Goal: Information Seeking & Learning: Learn about a topic

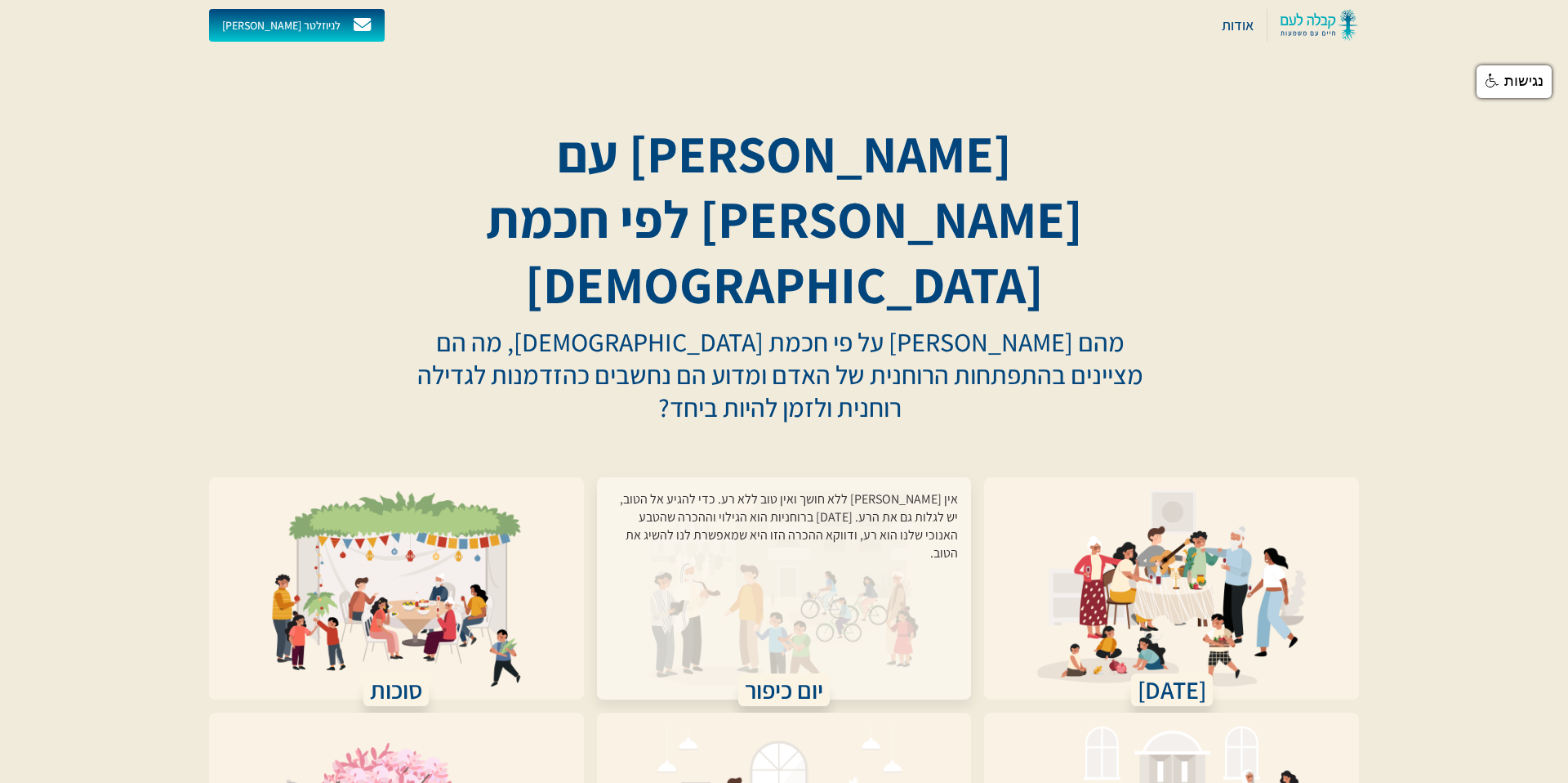
click at [808, 498] on div "אין אור ללא חושך ואין טוב ללא רע. כדי להגיע אל הטוב, יש לגלות גם את הרע. יום הכ…" at bounding box center [784, 578] width 349 height 177
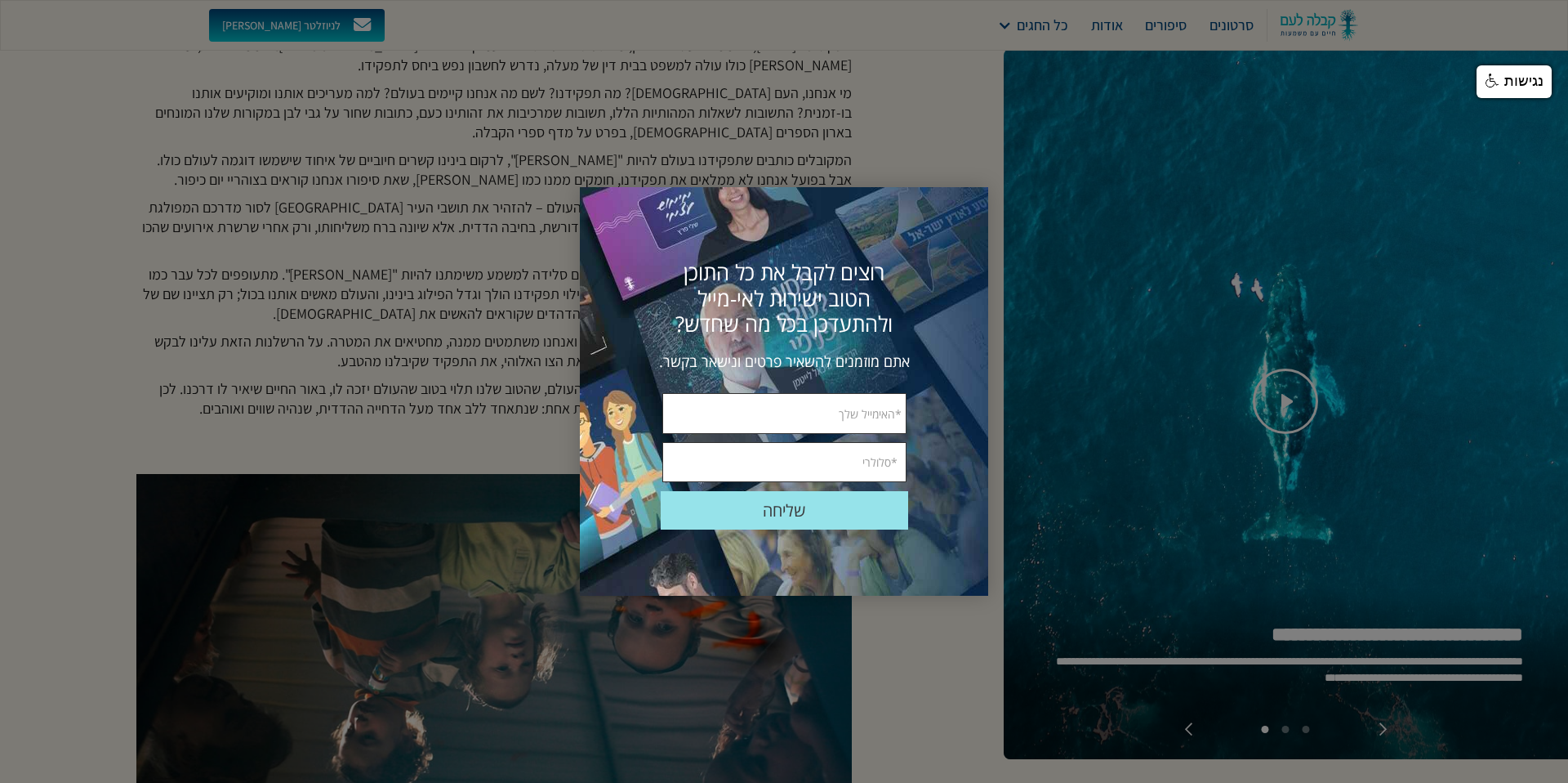
scroll to position [624, 0]
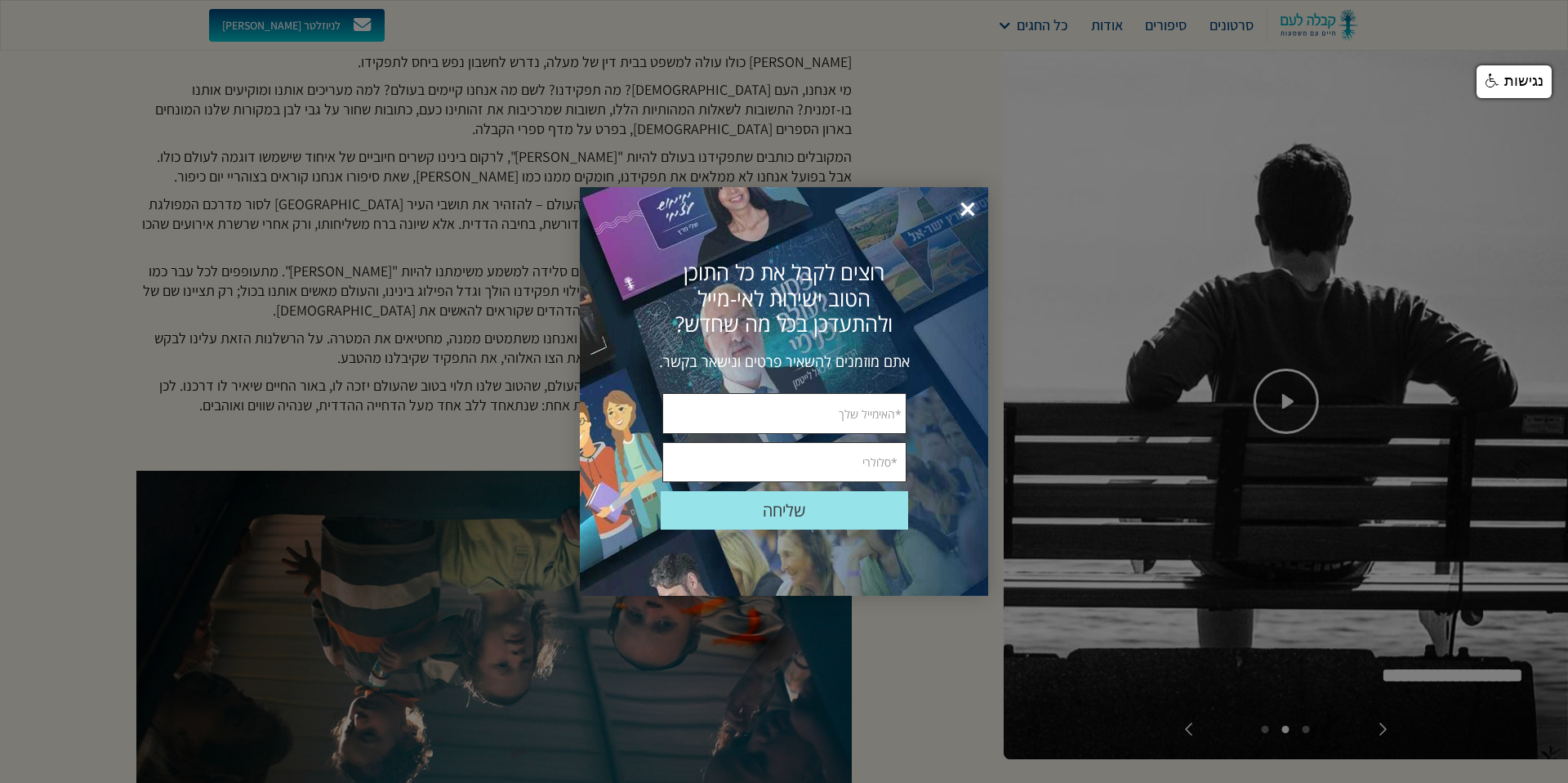
click at [963, 207] on span "×" at bounding box center [968, 210] width 36 height 36
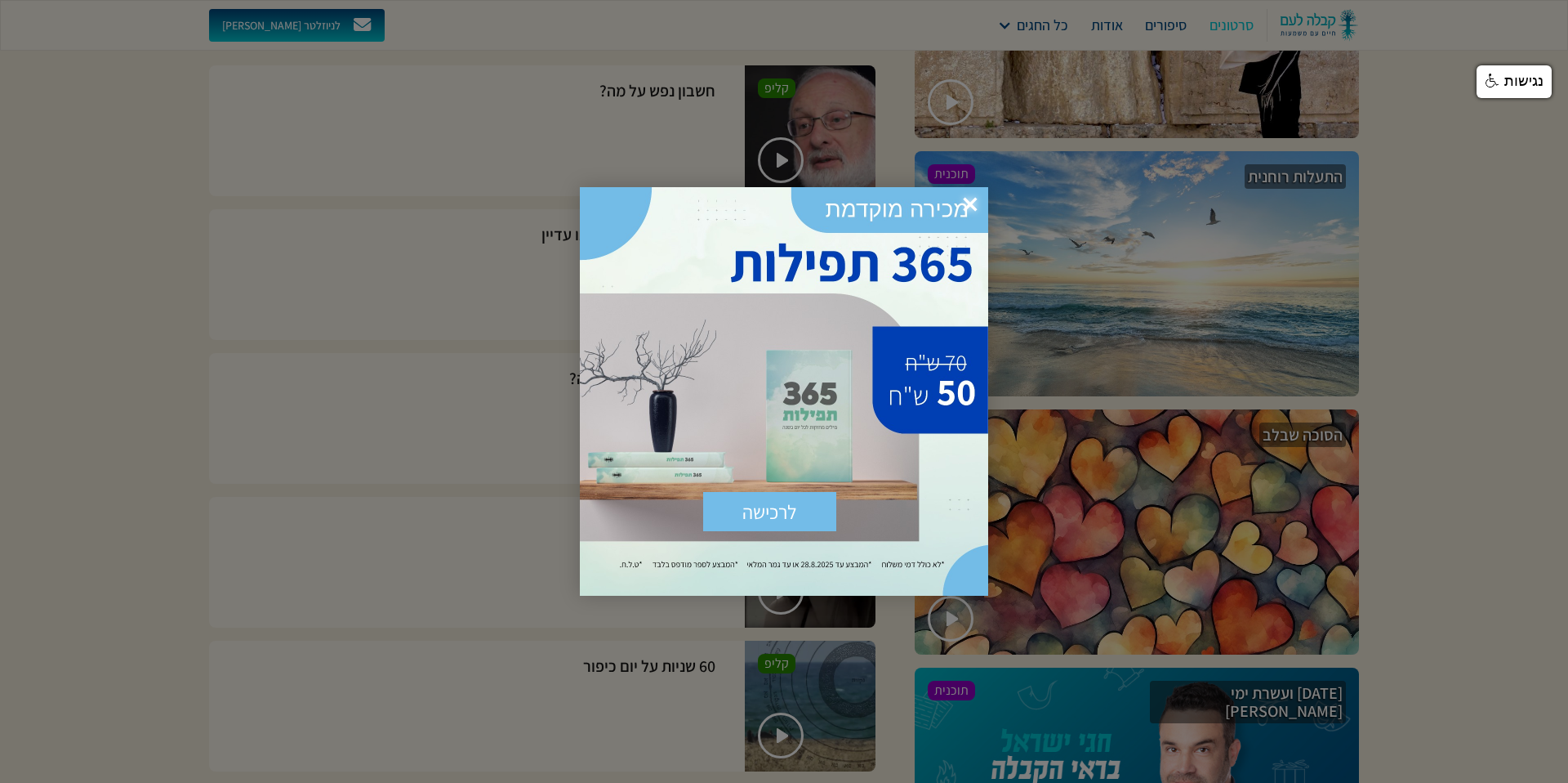
scroll to position [4343, 0]
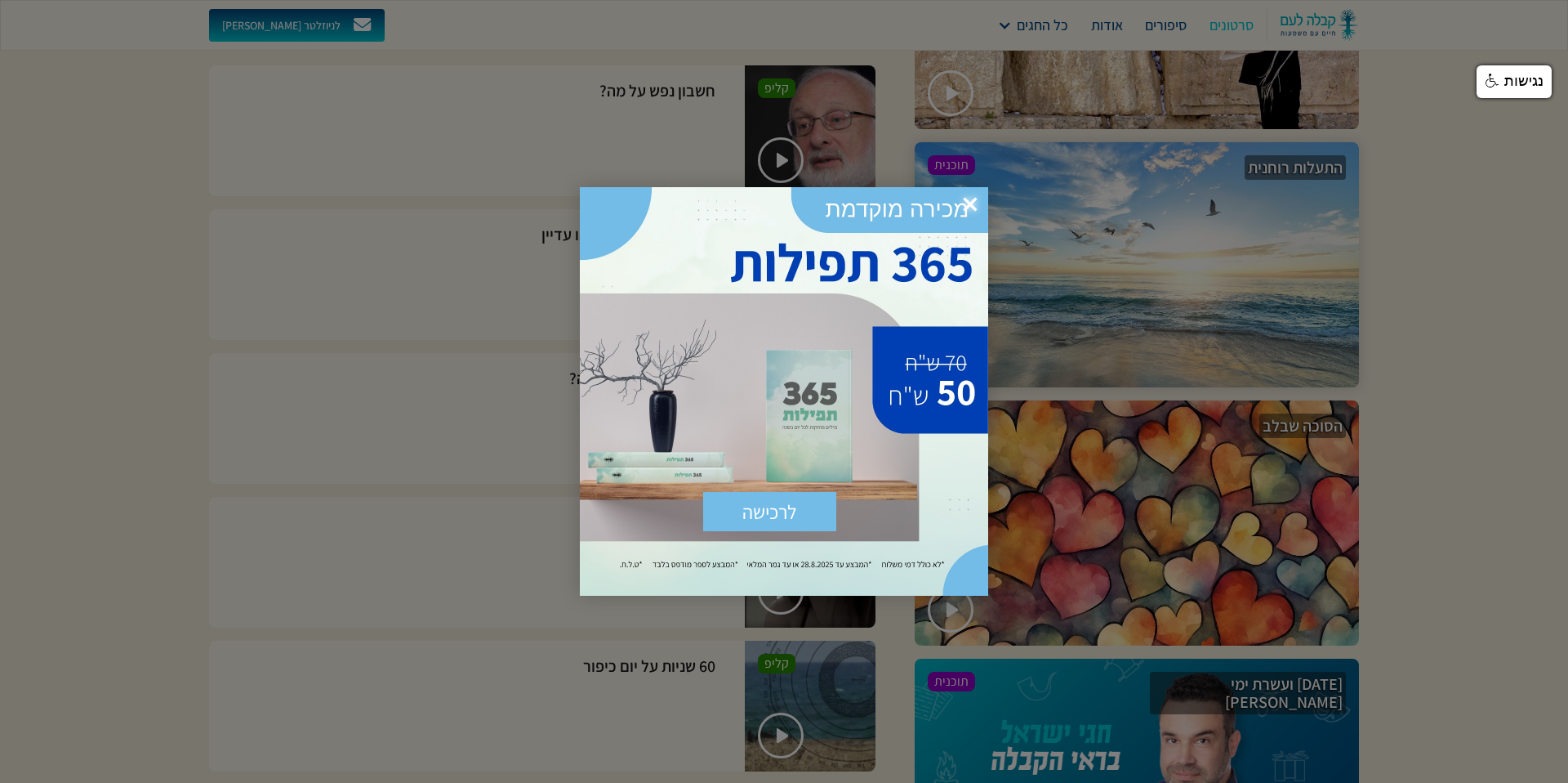
drag, startPoint x: 968, startPoint y: 200, endPoint x: 978, endPoint y: 203, distance: 10.4
click at [968, 200] on span "×" at bounding box center [971, 205] width 36 height 36
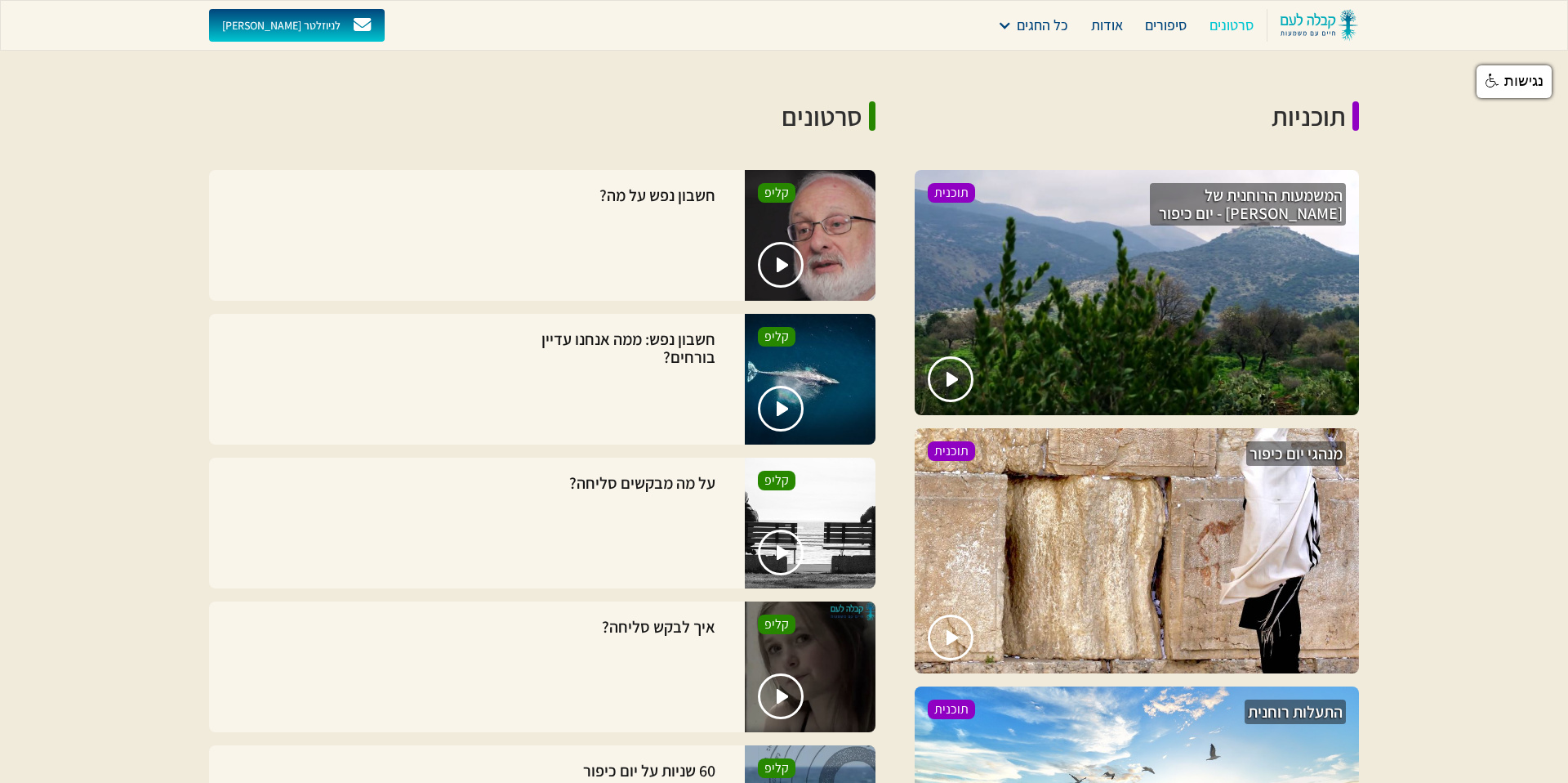
scroll to position [3795, 0]
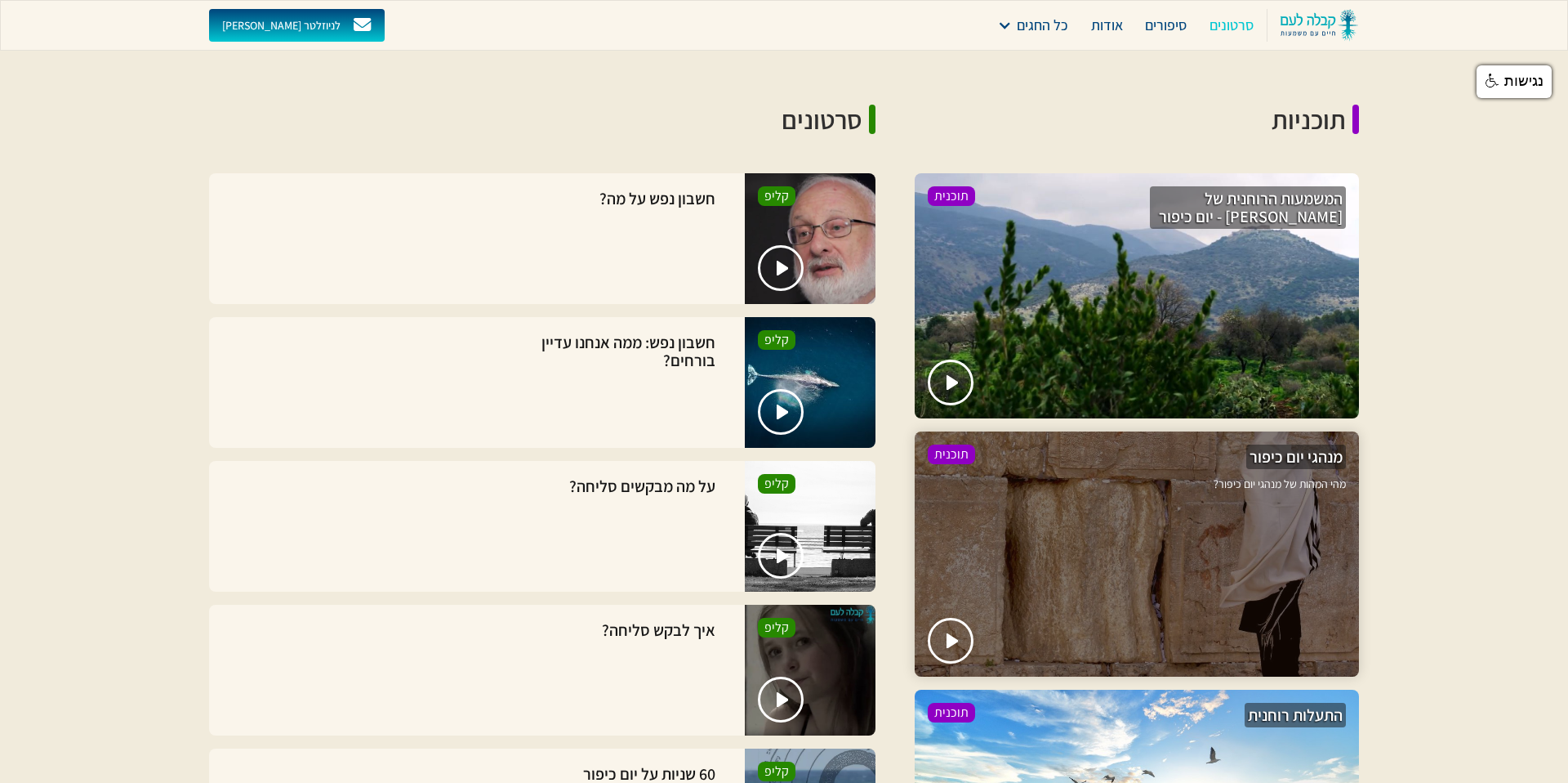
click at [1176, 446] on div at bounding box center [1137, 554] width 445 height 245
click at [957, 633] on img "open lightbox" at bounding box center [954, 641] width 14 height 17
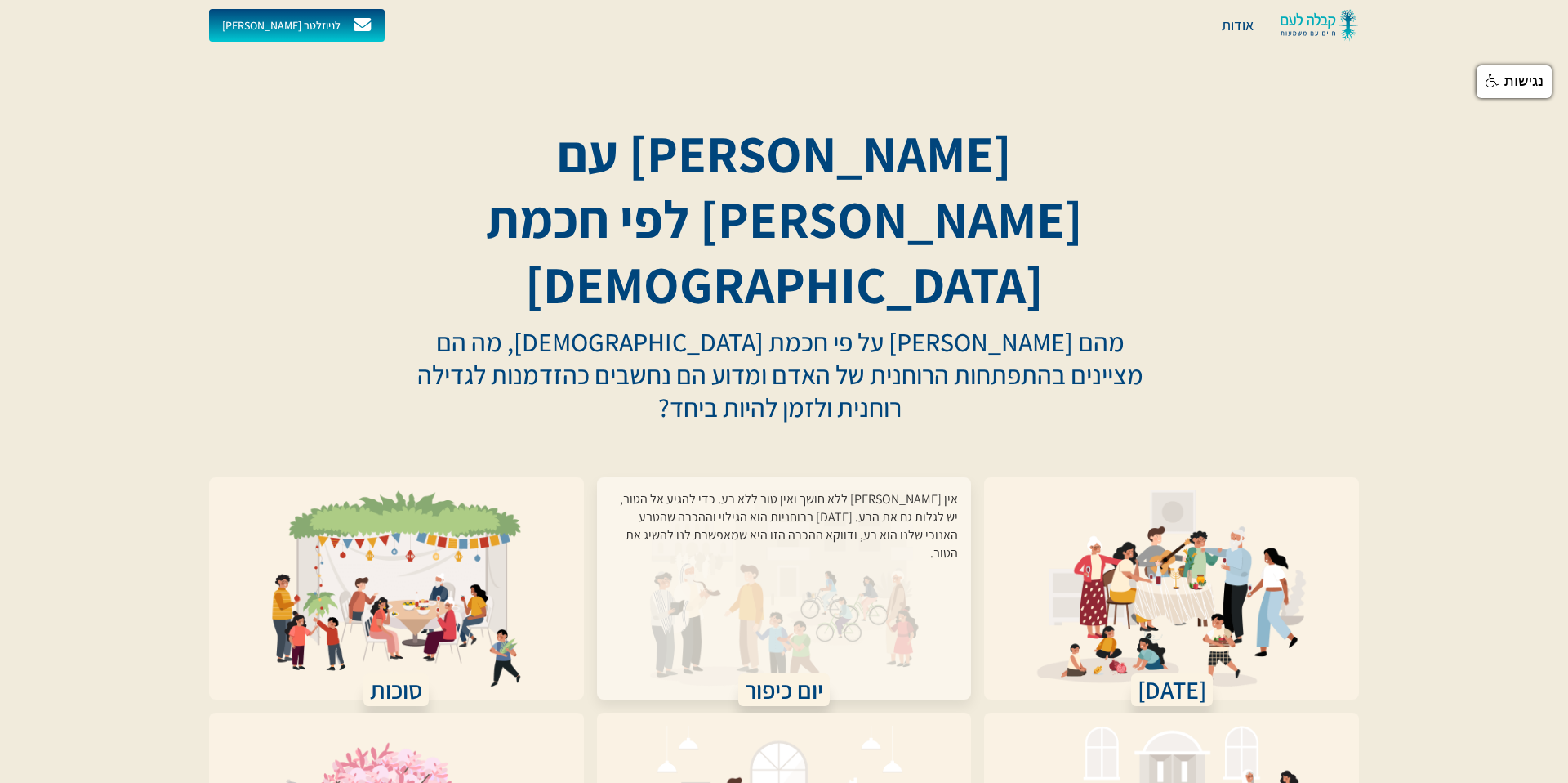
click at [798, 490] on div "אין [PERSON_NAME] ללא חושך ואין טוב ללא רע. כדי להגיע אל הטוב, יש לגלות גם את ה…" at bounding box center [784, 578] width 349 height 177
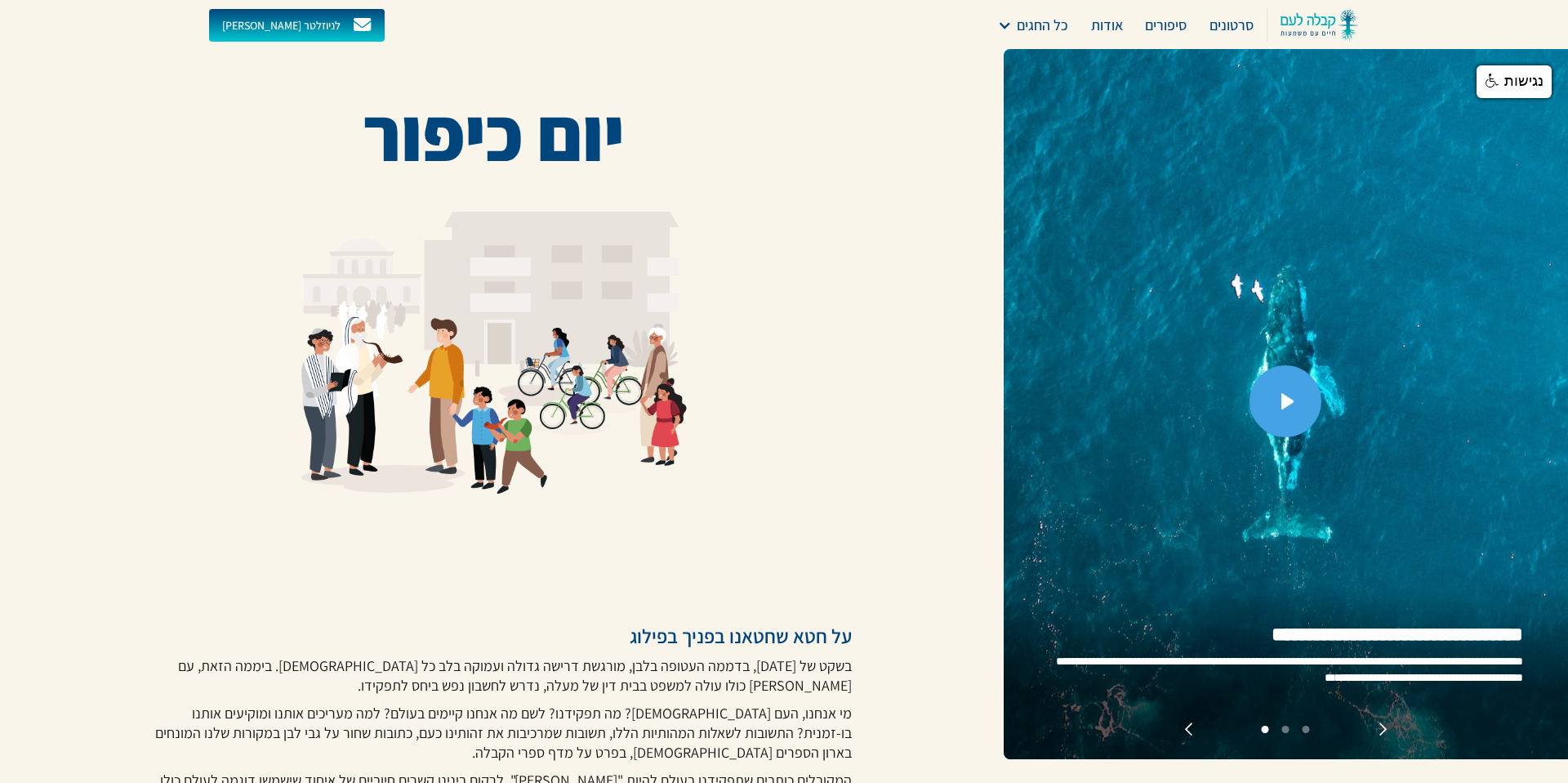
click at [1290, 404] on img "open lightbox" at bounding box center [1288, 401] width 14 height 17
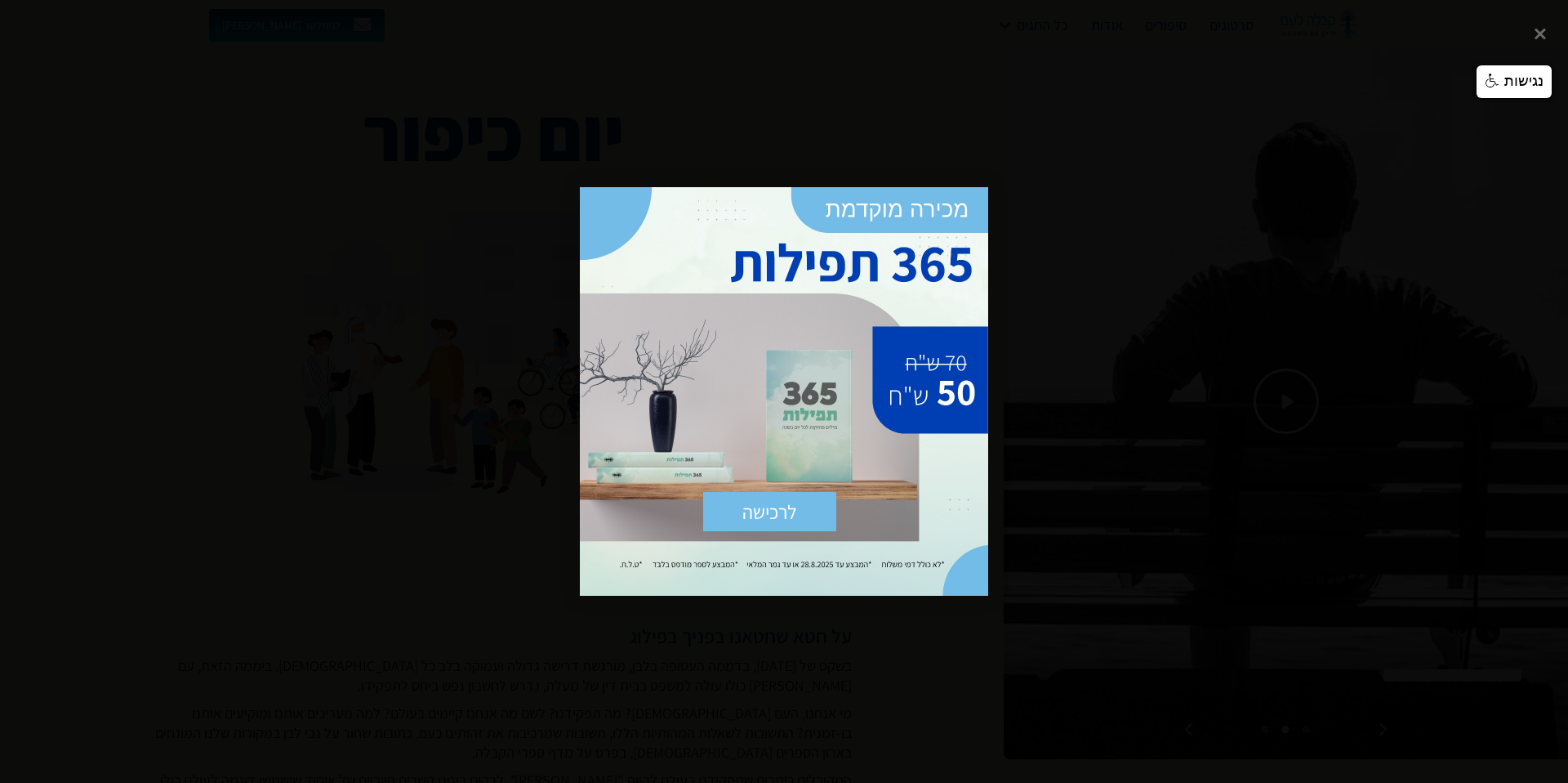
click at [781, 550] on div "לרכישה שלח × https://sefer.kab.co.il/products/365-%D7%AA%D7%A4%D7%99%D7%9C%D7%9…" at bounding box center [784, 391] width 408 height 408
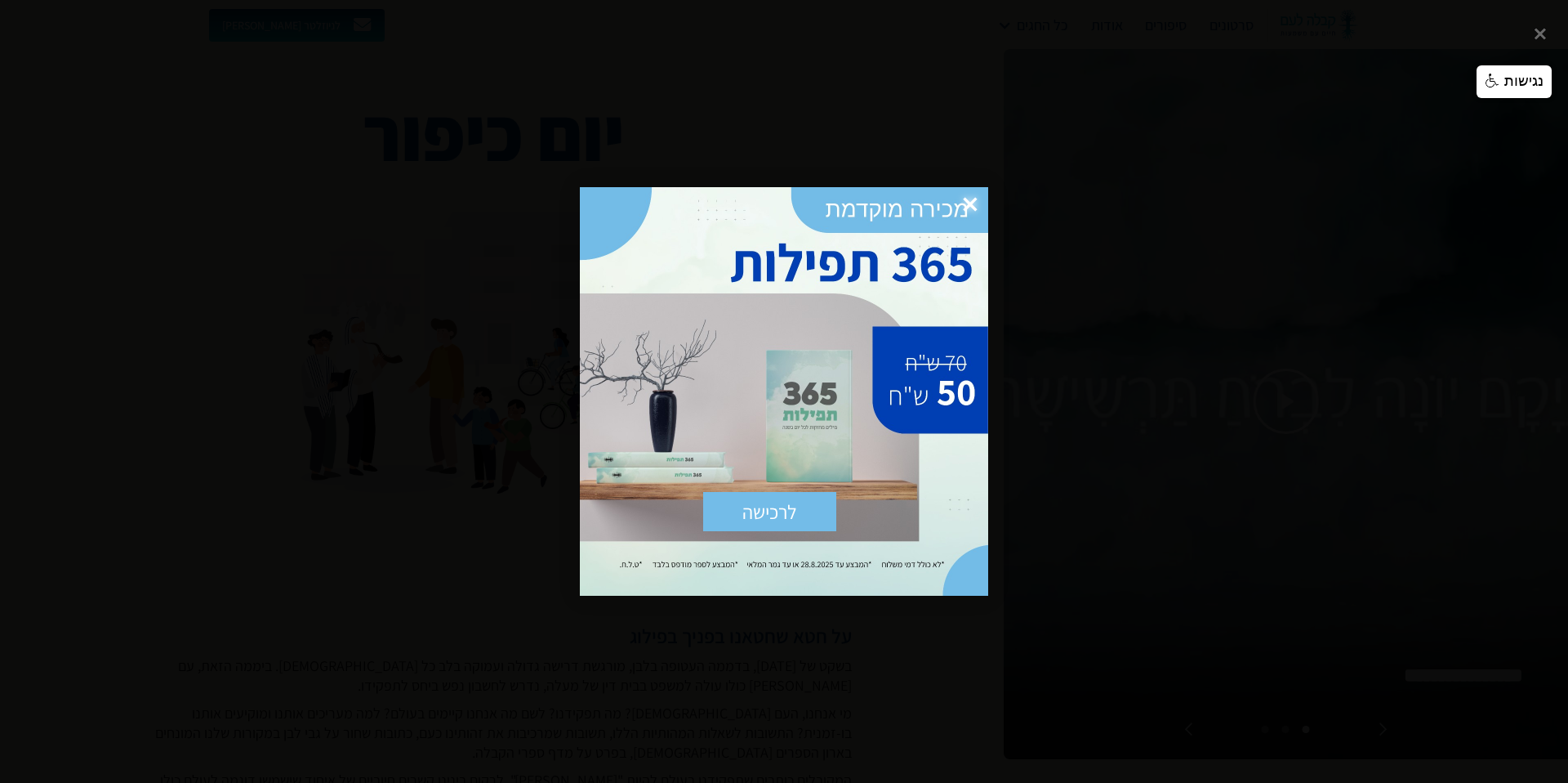
click at [968, 203] on span "×" at bounding box center [971, 205] width 36 height 36
